Goal: Transaction & Acquisition: Obtain resource

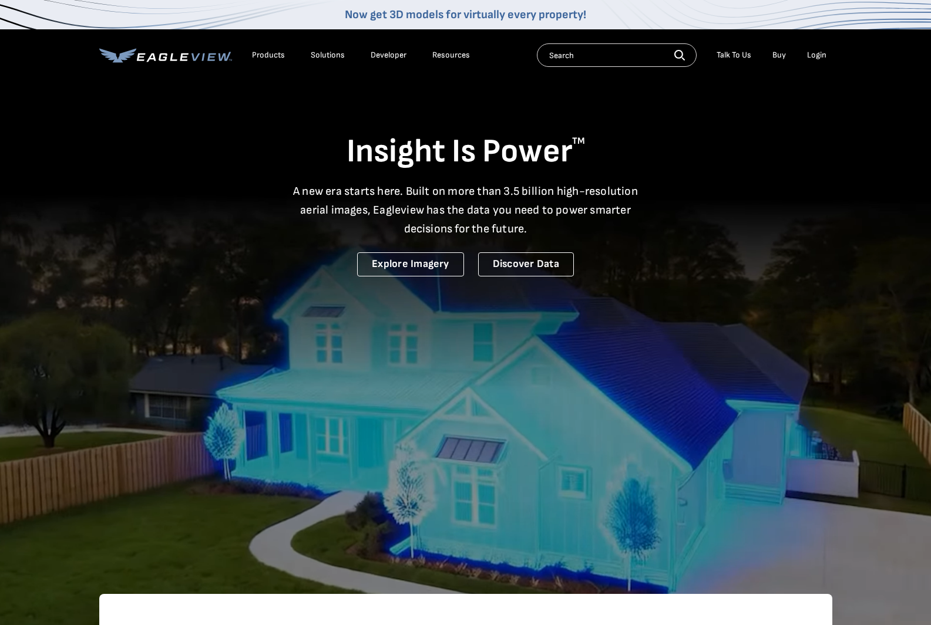
click at [811, 54] on div "Login" at bounding box center [816, 55] width 19 height 11
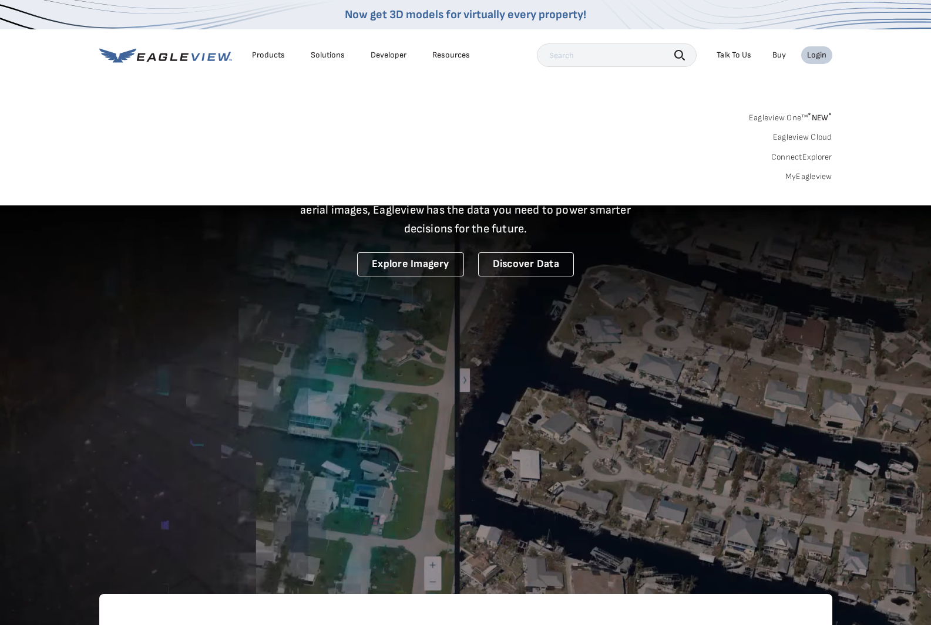
click at [594, 49] on input "text" at bounding box center [617, 54] width 160 height 23
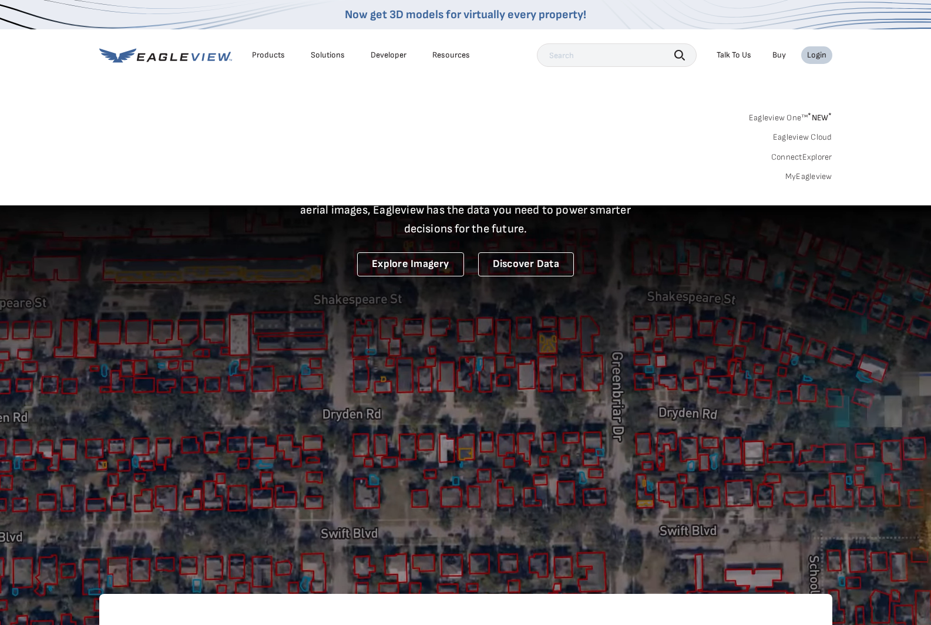
click at [600, 57] on input "text" at bounding box center [617, 54] width 160 height 23
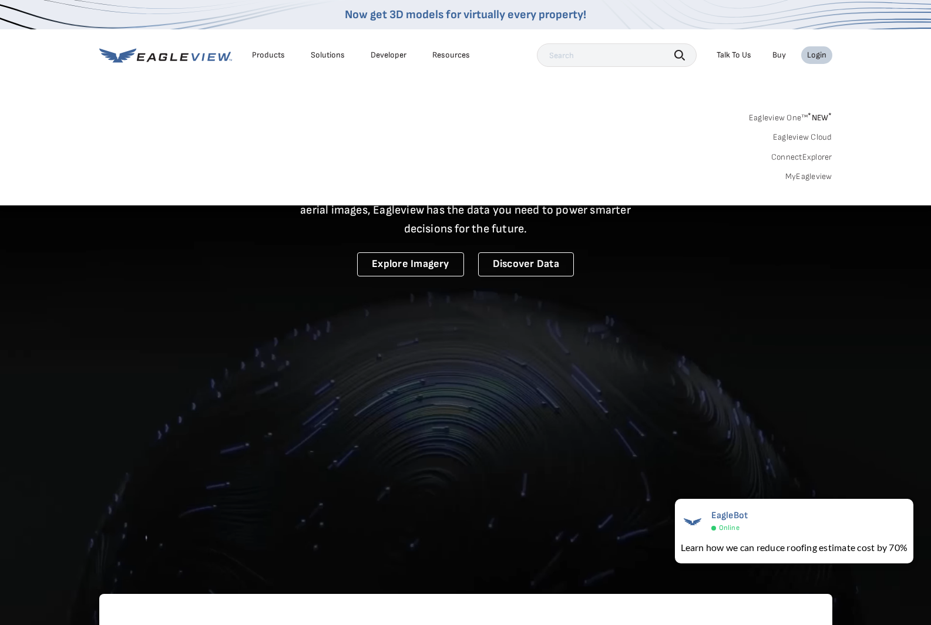
click at [813, 55] on div "Login" at bounding box center [816, 55] width 19 height 11
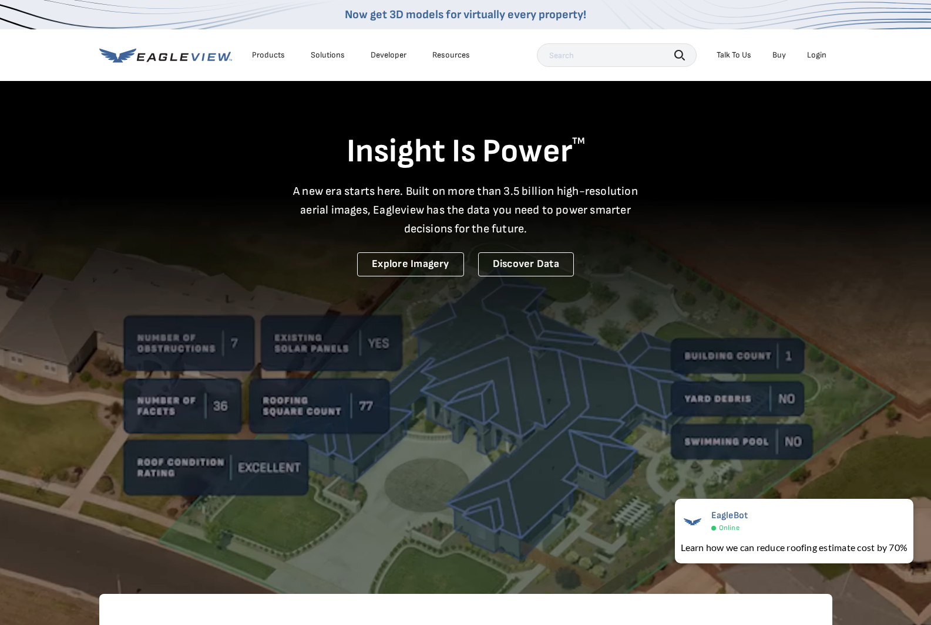
click at [815, 60] on div "Login" at bounding box center [816, 55] width 19 height 11
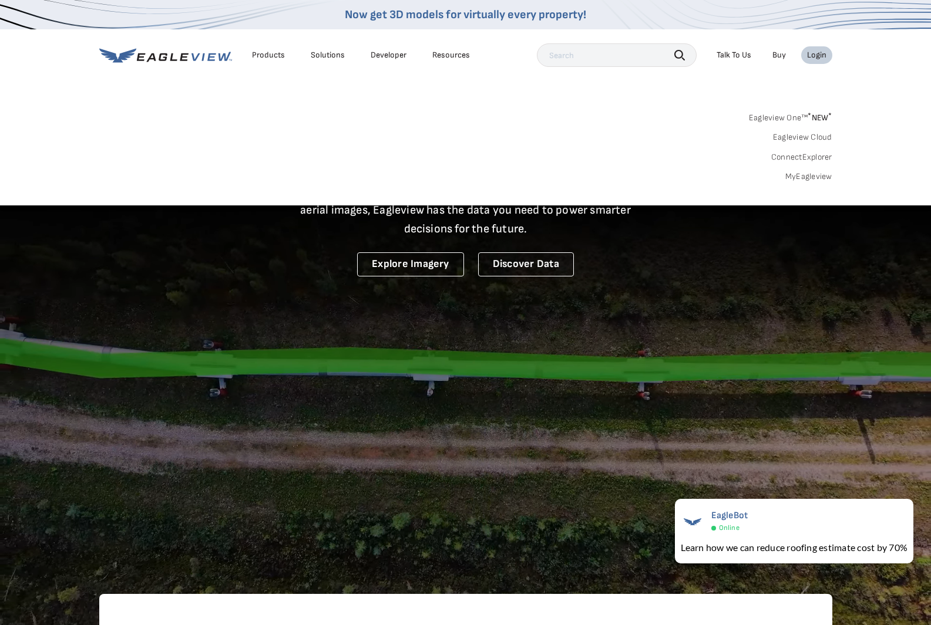
click at [819, 178] on link "MyEagleview" at bounding box center [808, 176] width 47 height 11
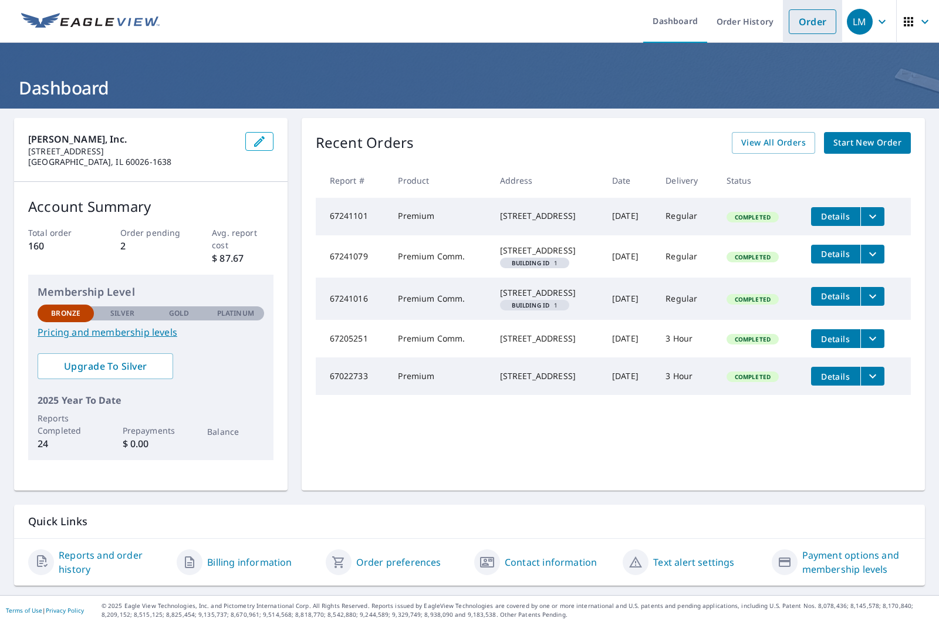
click at [804, 19] on link "Order" at bounding box center [813, 21] width 48 height 25
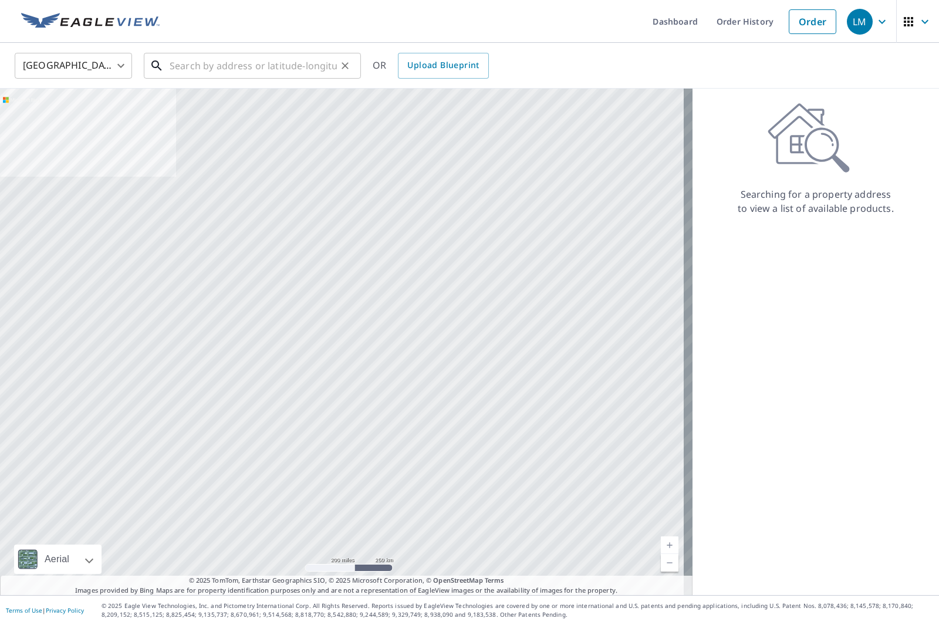
click at [266, 69] on input "text" at bounding box center [253, 65] width 167 height 33
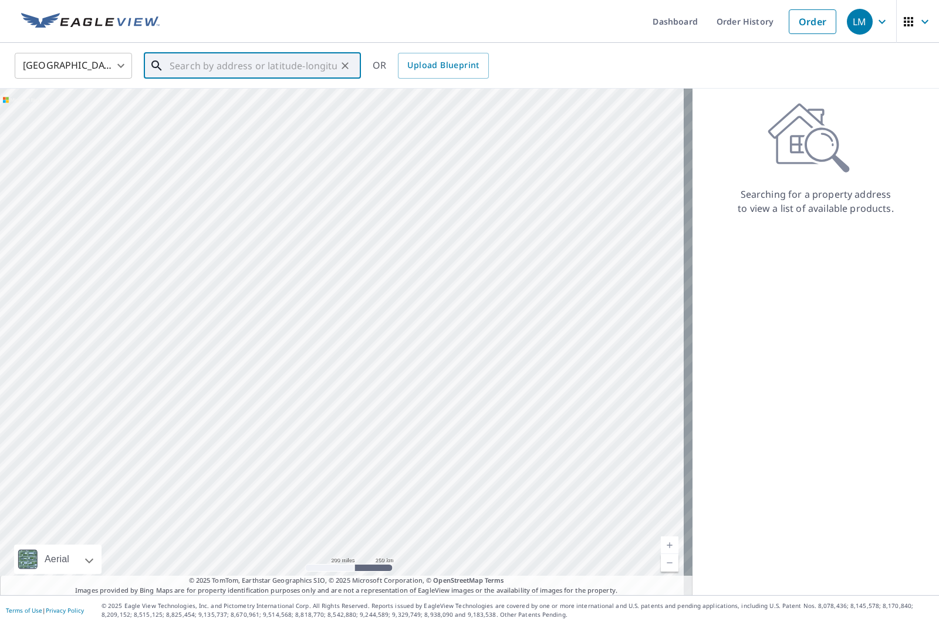
click at [301, 68] on input "text" at bounding box center [253, 65] width 167 height 33
type input "0"
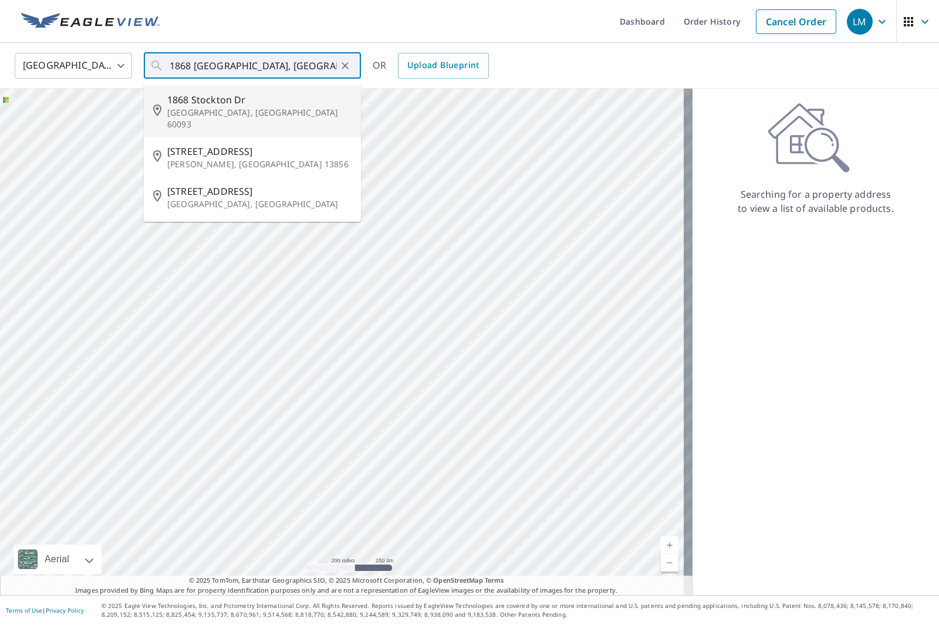
type input "1868 Stockton Dr Northfield, IL 60093"
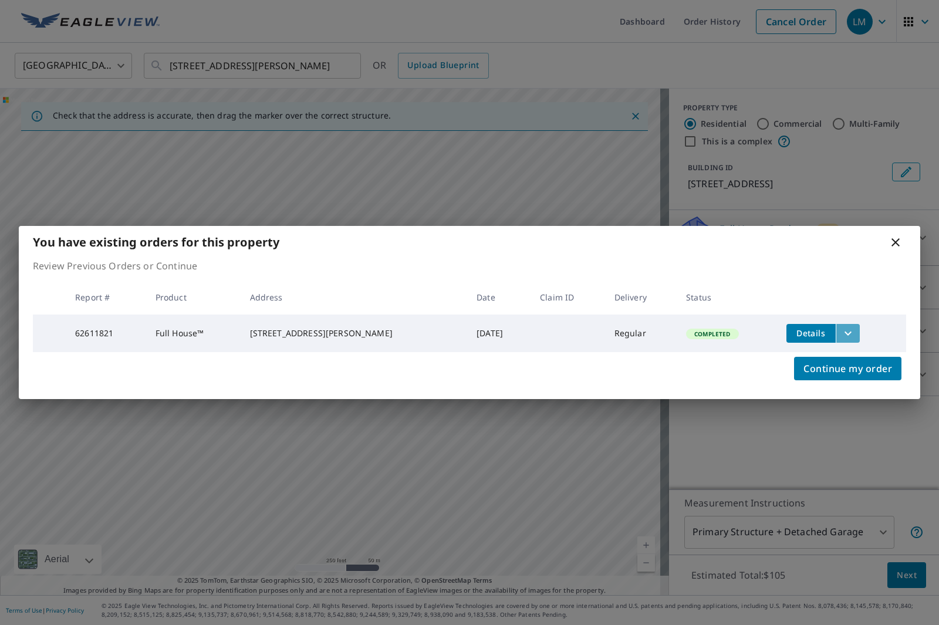
click at [841, 335] on icon "filesDropdownBtn-62611821" at bounding box center [848, 333] width 14 height 14
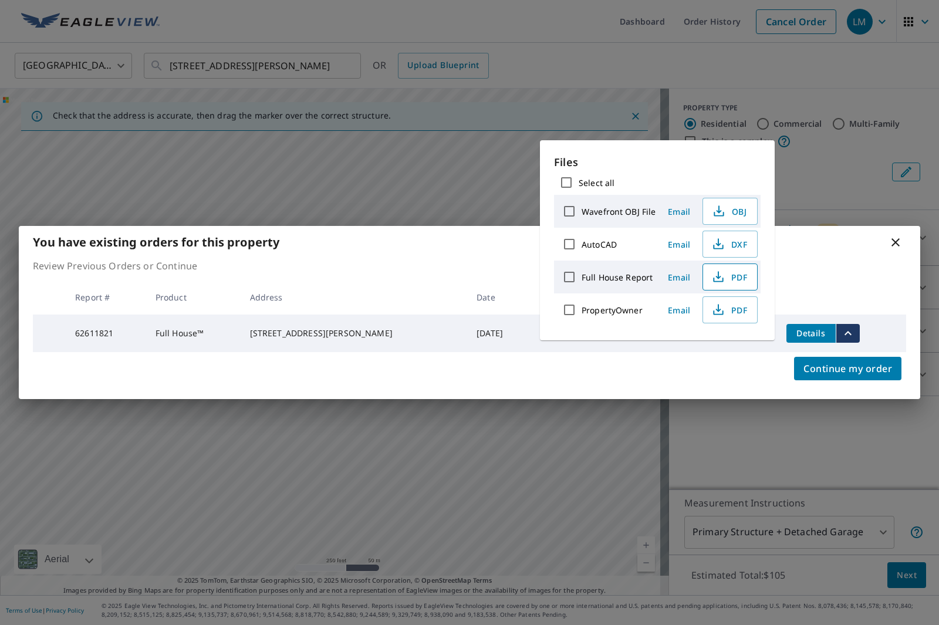
click at [735, 276] on span "PDF" at bounding box center [729, 277] width 38 height 14
